Goal: Task Accomplishment & Management: Use online tool/utility

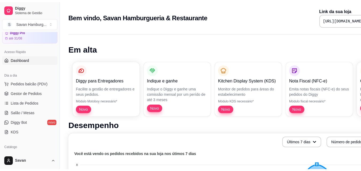
scroll to position [35, 0]
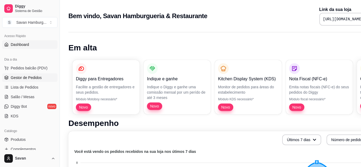
click at [32, 78] on span "Gestor de Pedidos" at bounding box center [26, 77] width 31 height 5
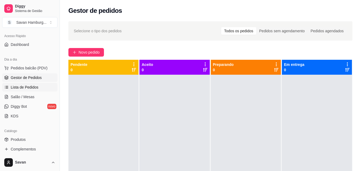
click at [24, 90] on link "Lista de Pedidos" at bounding box center [29, 87] width 55 height 9
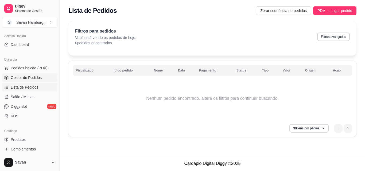
click at [30, 78] on span "Gestor de Pedidos" at bounding box center [26, 77] width 31 height 5
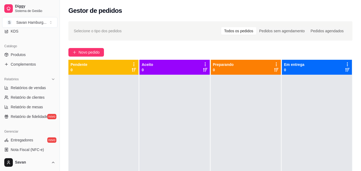
scroll to position [124, 0]
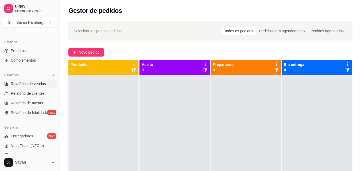
click at [30, 85] on span "Relatórios de vendas" at bounding box center [28, 83] width 35 height 5
select select "ALL"
select select "0"
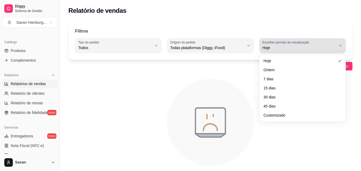
click at [277, 48] on span "Hoje" at bounding box center [299, 47] width 74 height 5
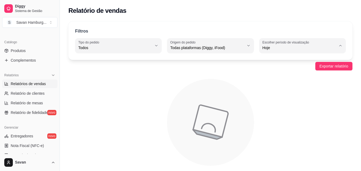
click at [269, 70] on span "Ontem" at bounding box center [300, 69] width 70 height 5
type input "1"
select select "1"
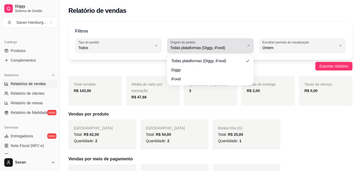
click at [235, 49] on span "Todas plataformas (Diggy, iFood)" at bounding box center [207, 47] width 74 height 5
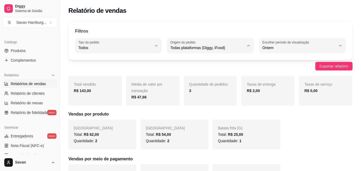
click at [177, 71] on span "Diggy" at bounding box center [208, 69] width 70 height 5
type input "DIGGY"
select select "DIGGY"
